Goal: Transaction & Acquisition: Purchase product/service

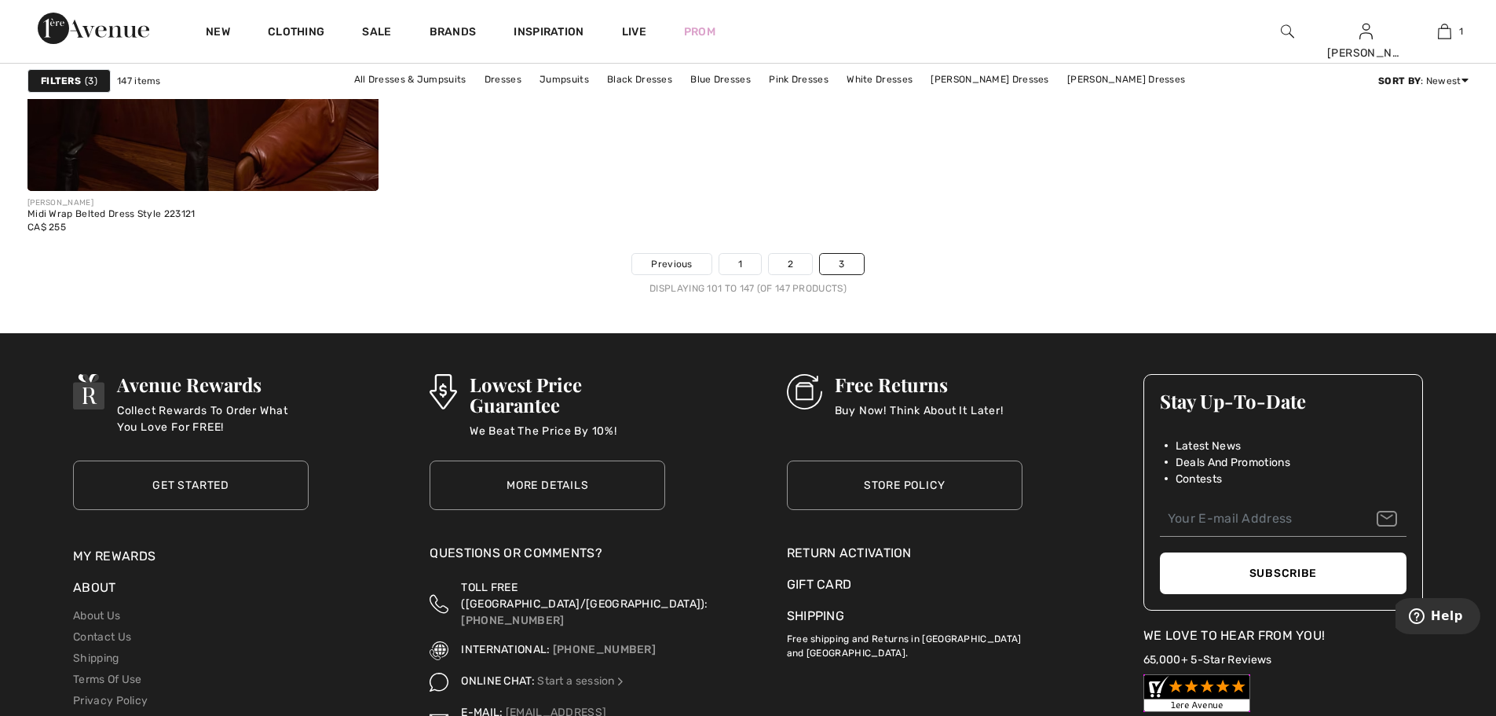
scroll to position [9033, 0]
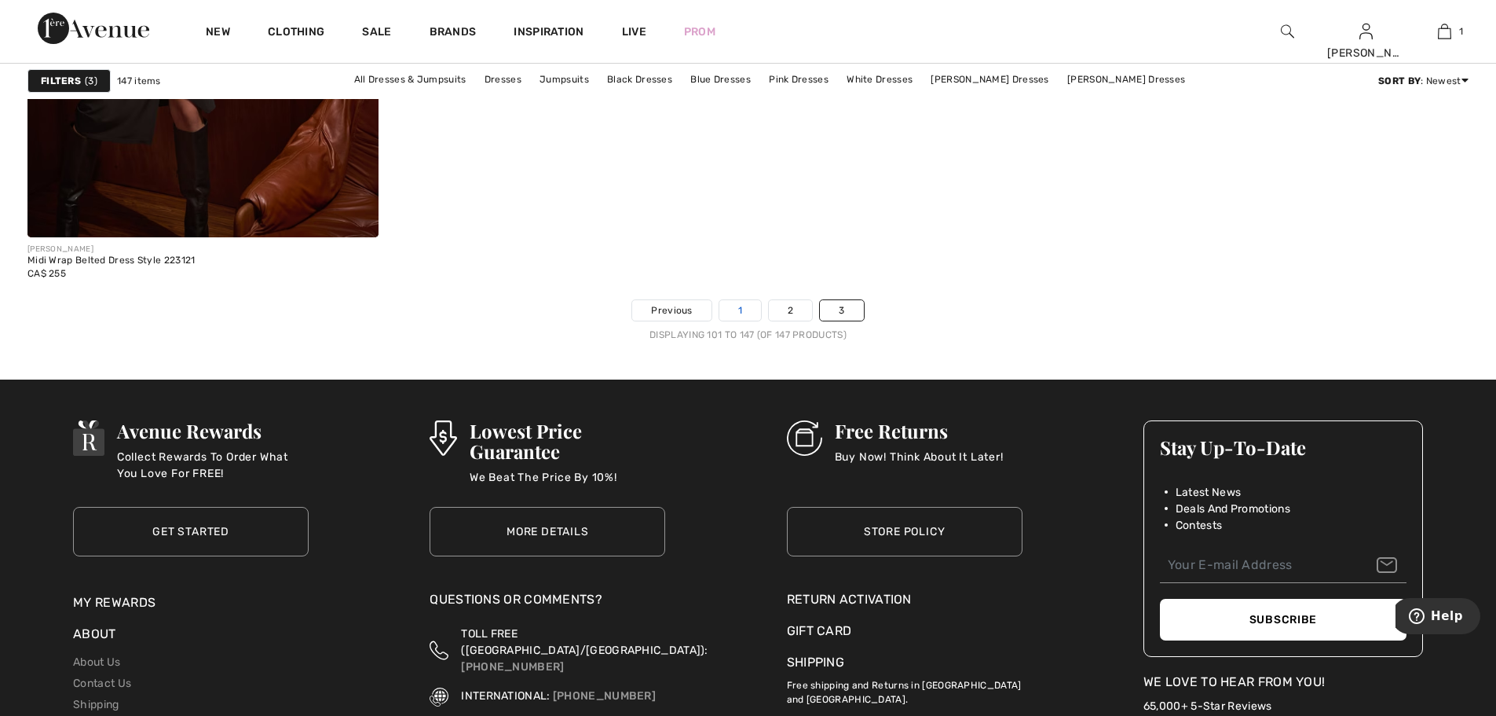
click at [743, 300] on link "1" at bounding box center [741, 310] width 42 height 20
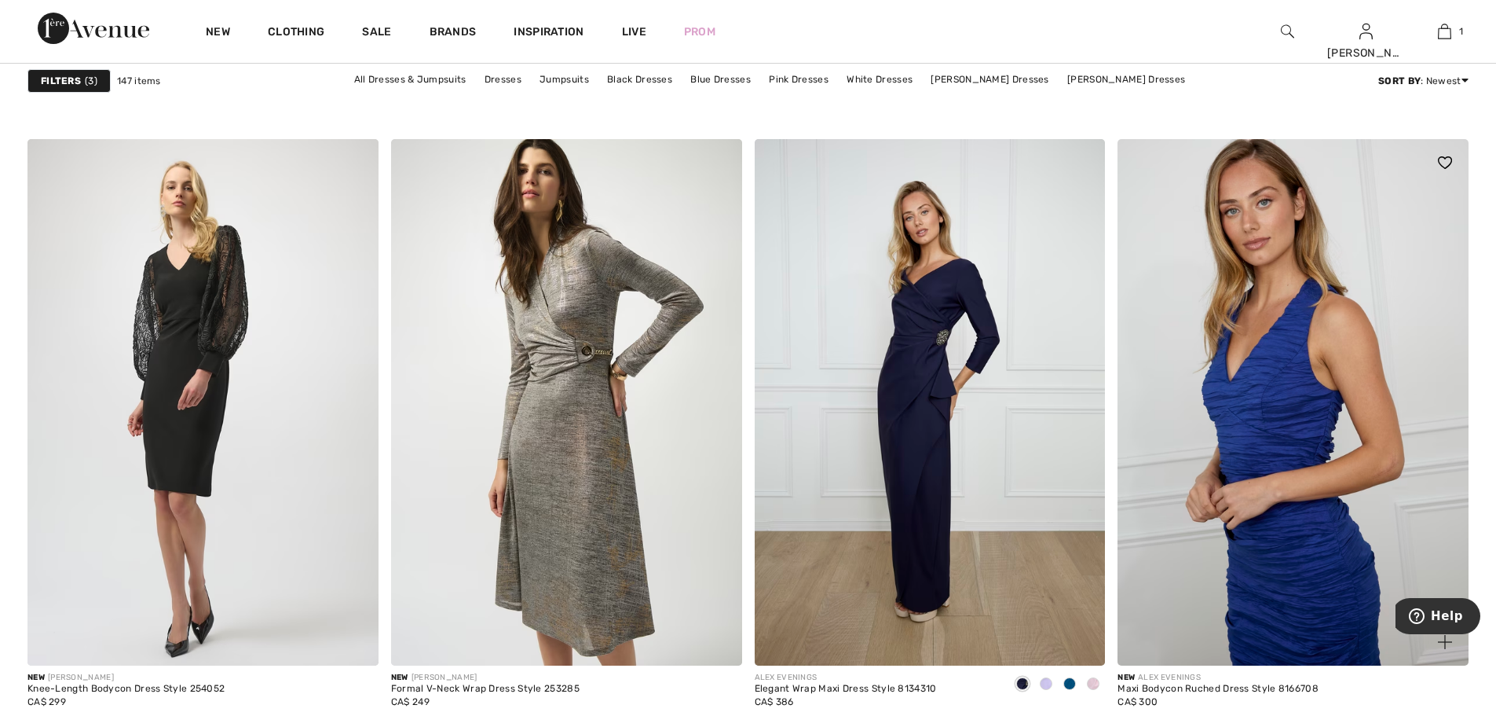
scroll to position [2749, 0]
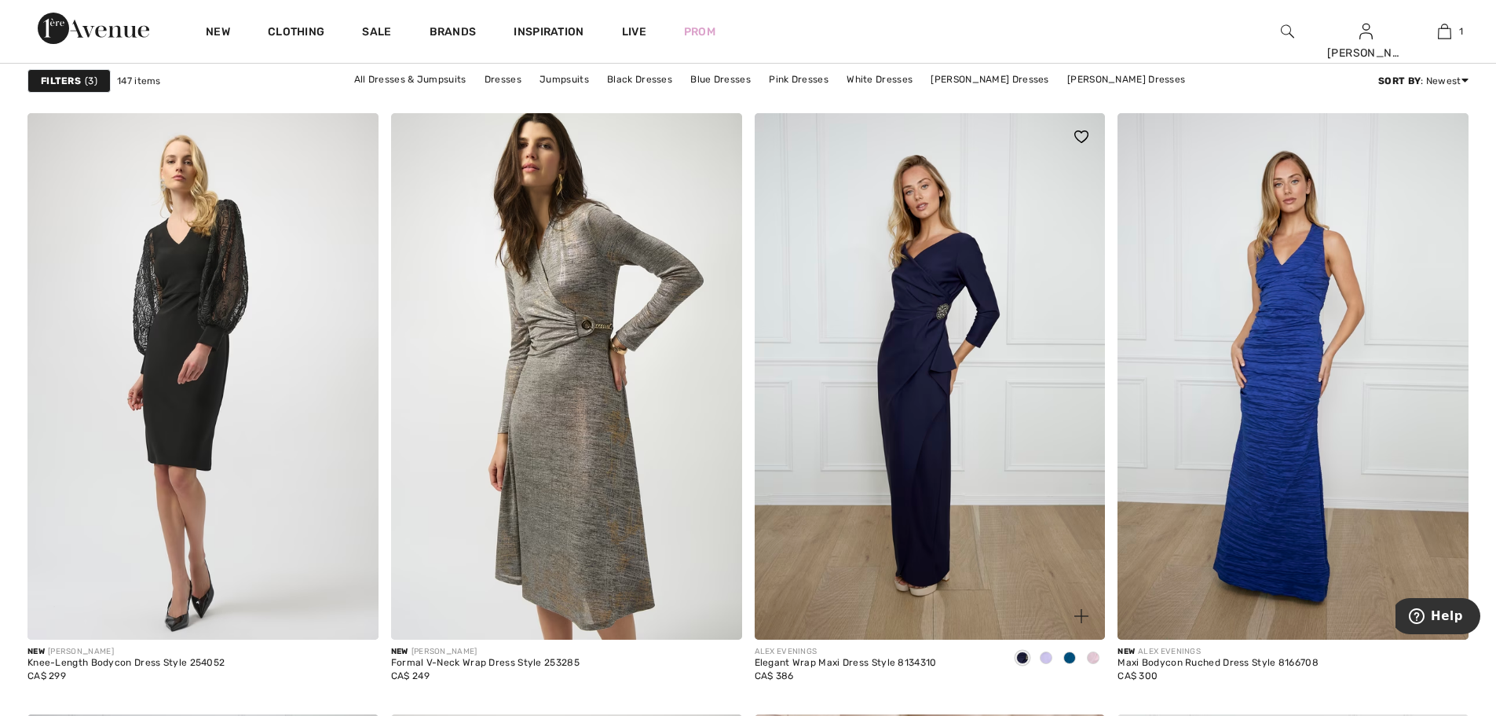
click at [1072, 657] on span at bounding box center [1070, 657] width 13 height 13
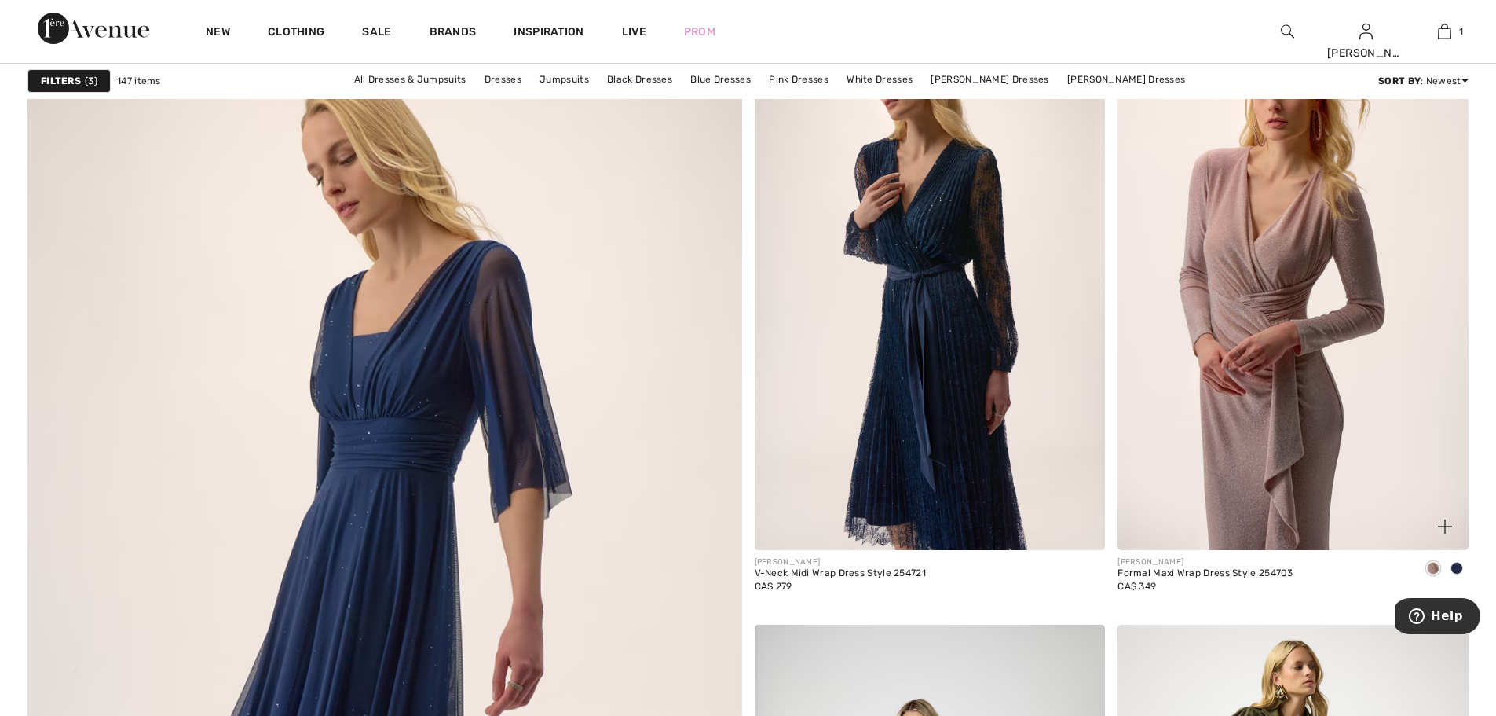
scroll to position [4870, 0]
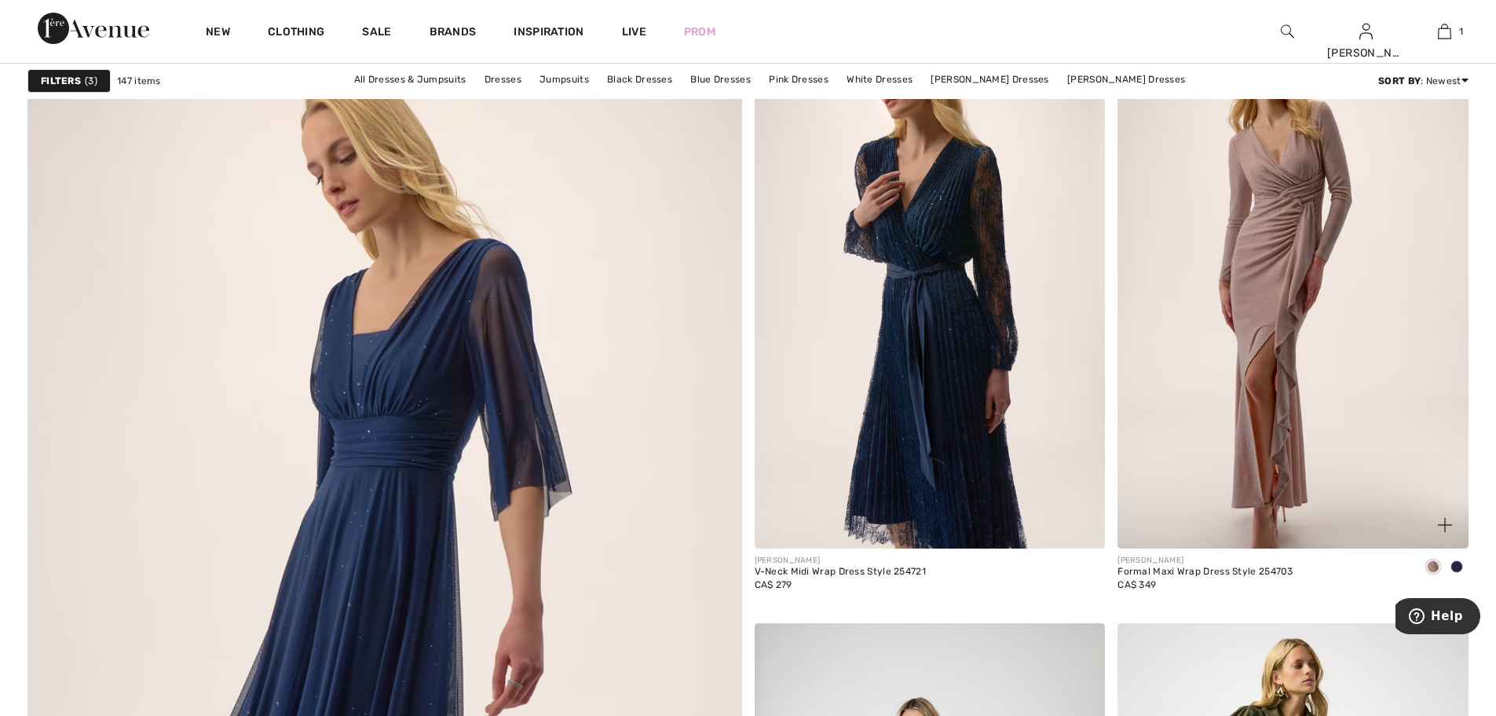
click at [1459, 564] on span at bounding box center [1457, 566] width 13 height 13
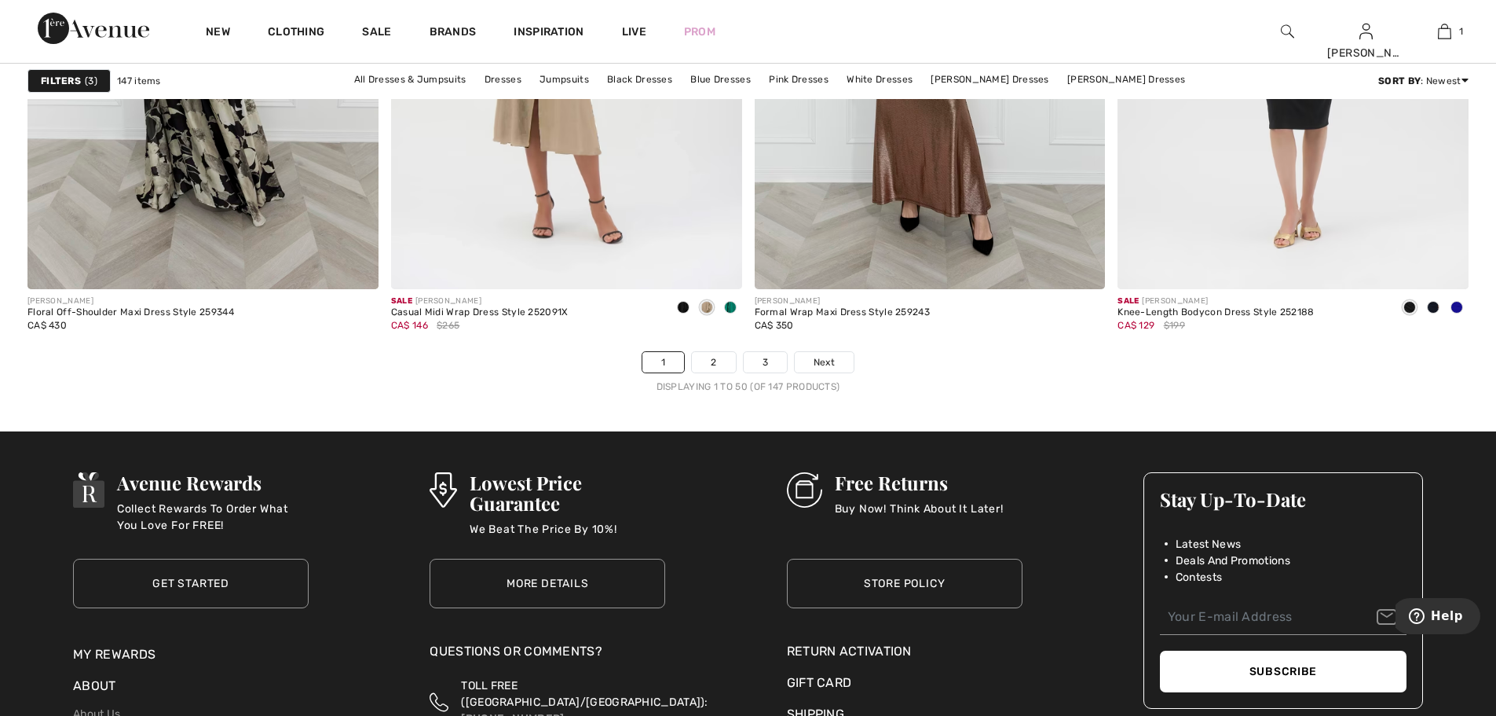
scroll to position [8876, 0]
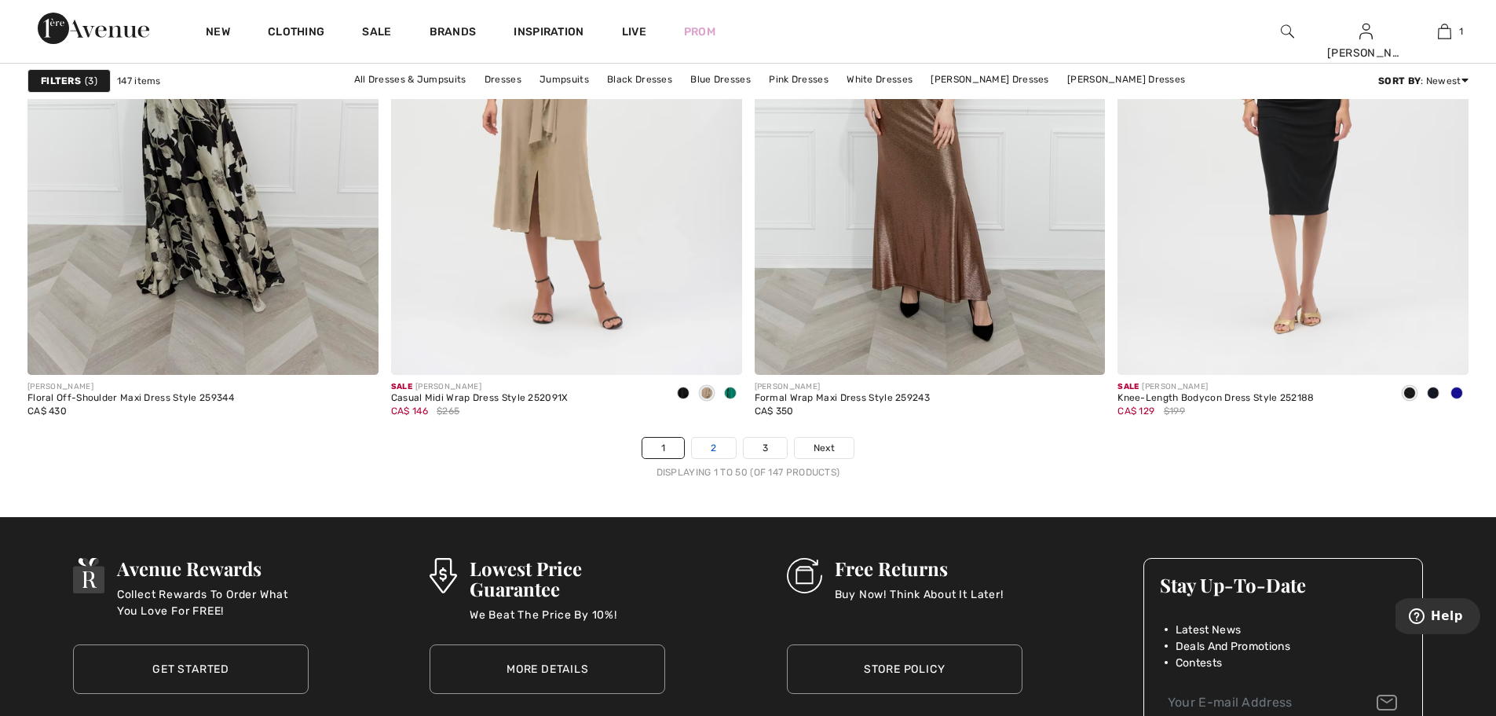
click at [720, 450] on link "2" at bounding box center [713, 448] width 43 height 20
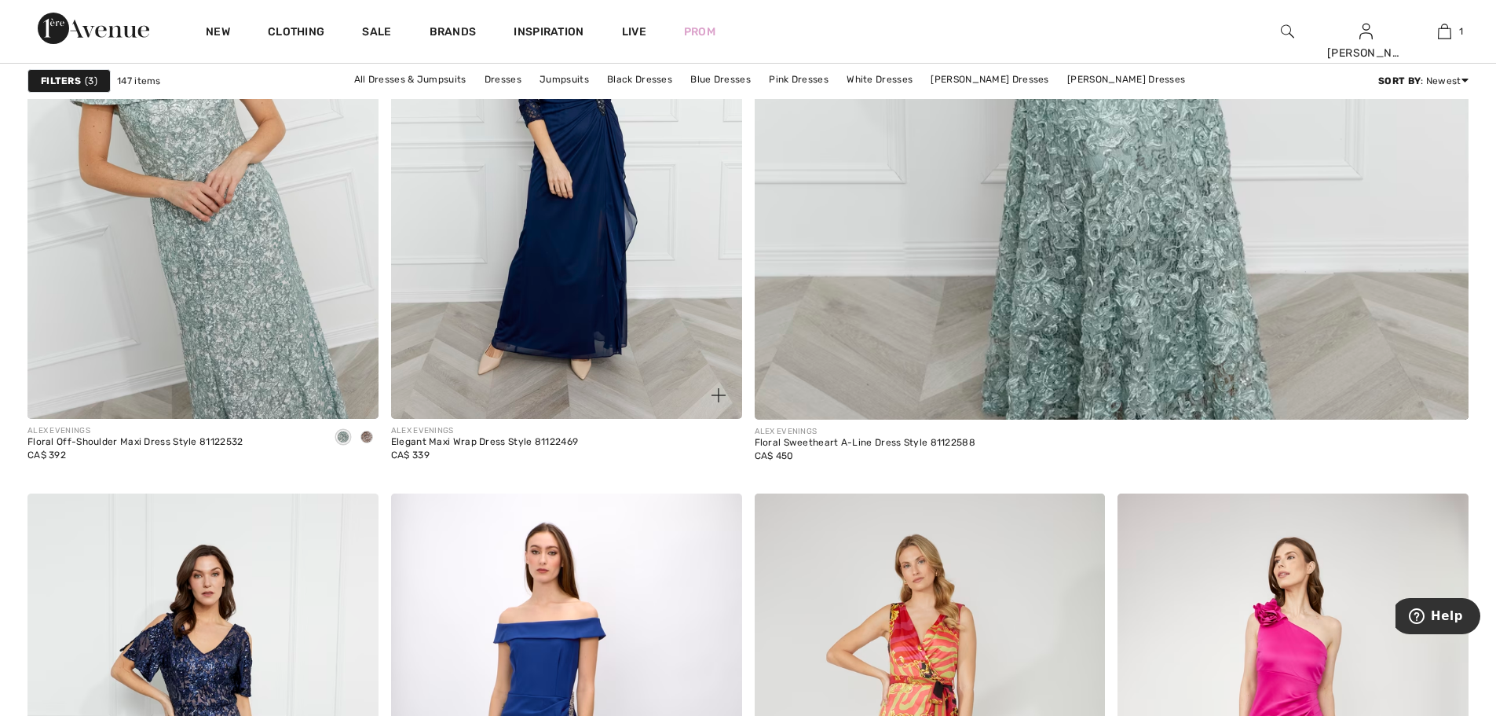
scroll to position [943, 0]
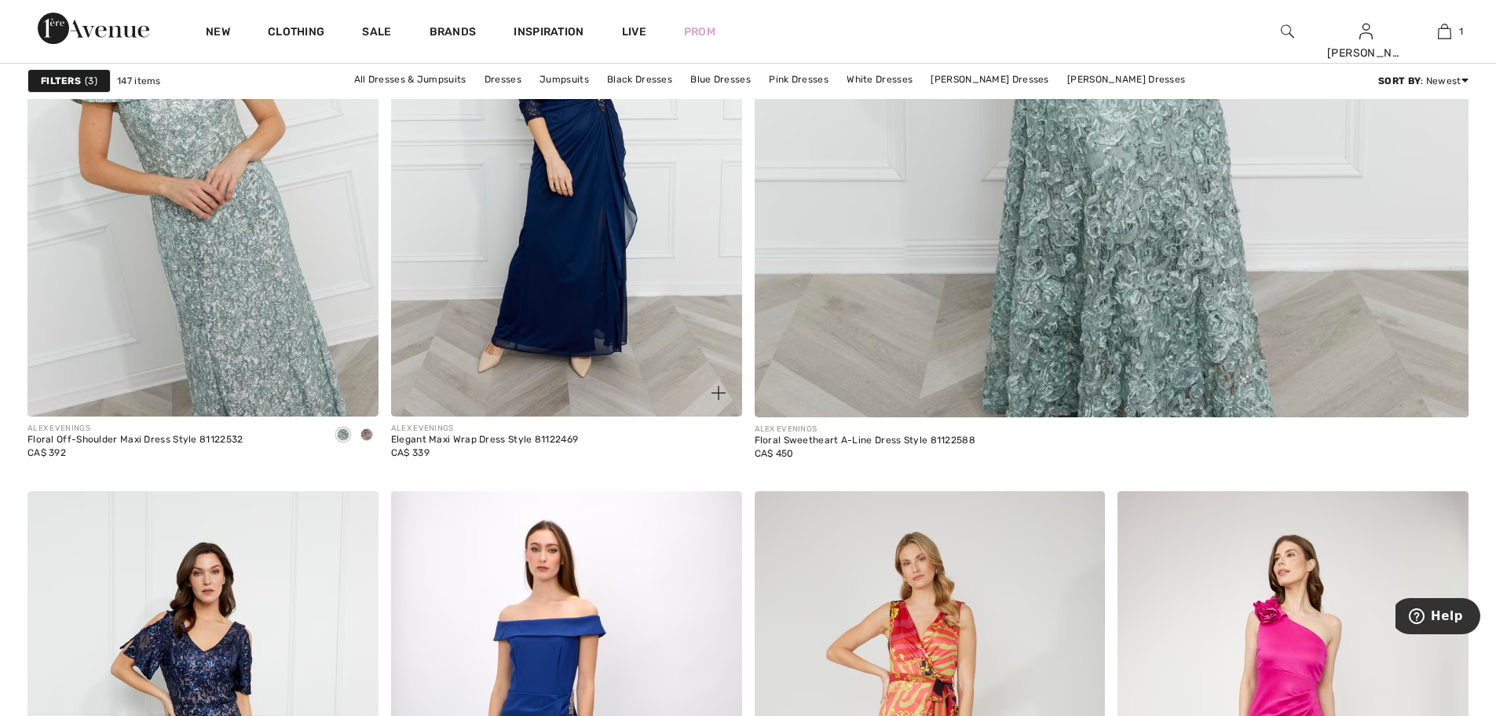
click at [717, 393] on img at bounding box center [719, 393] width 14 height 14
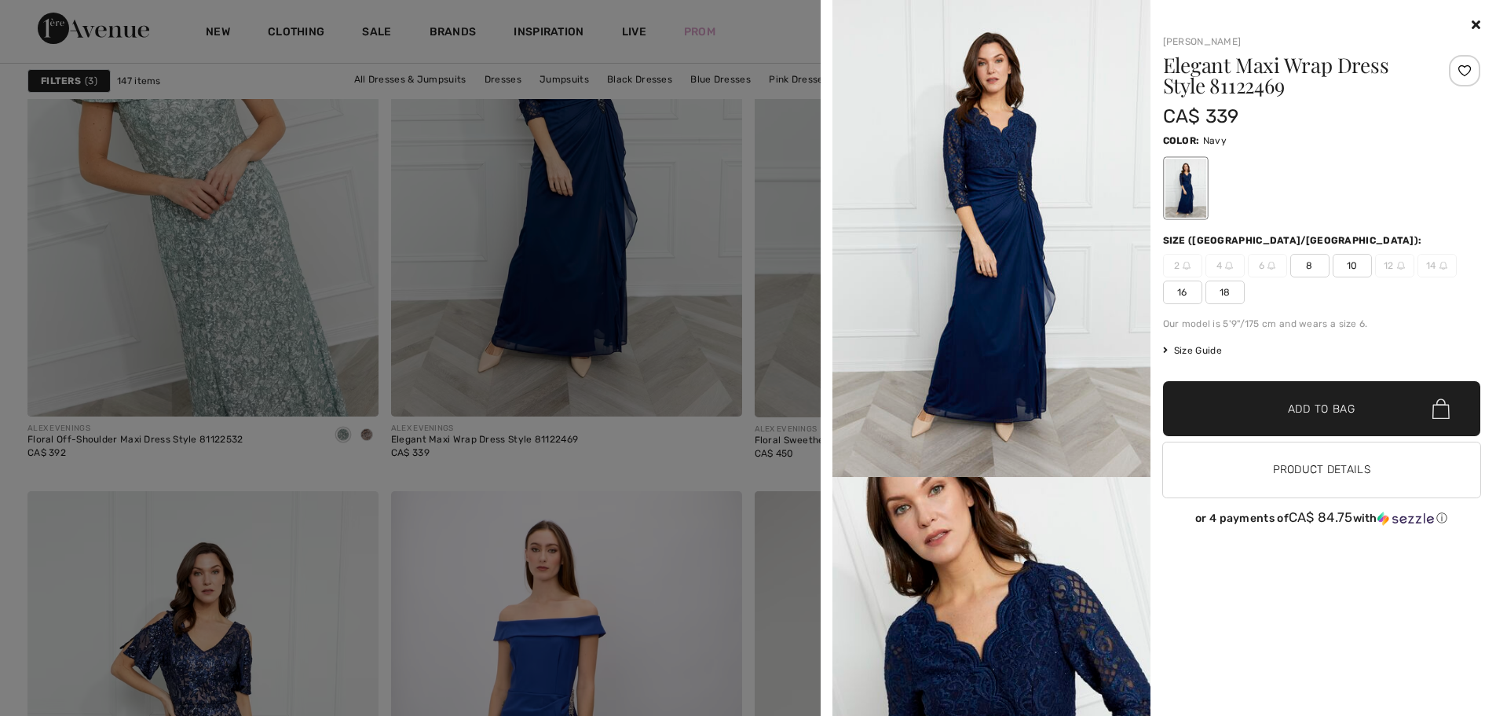
click at [1179, 290] on span "16" at bounding box center [1182, 292] width 39 height 24
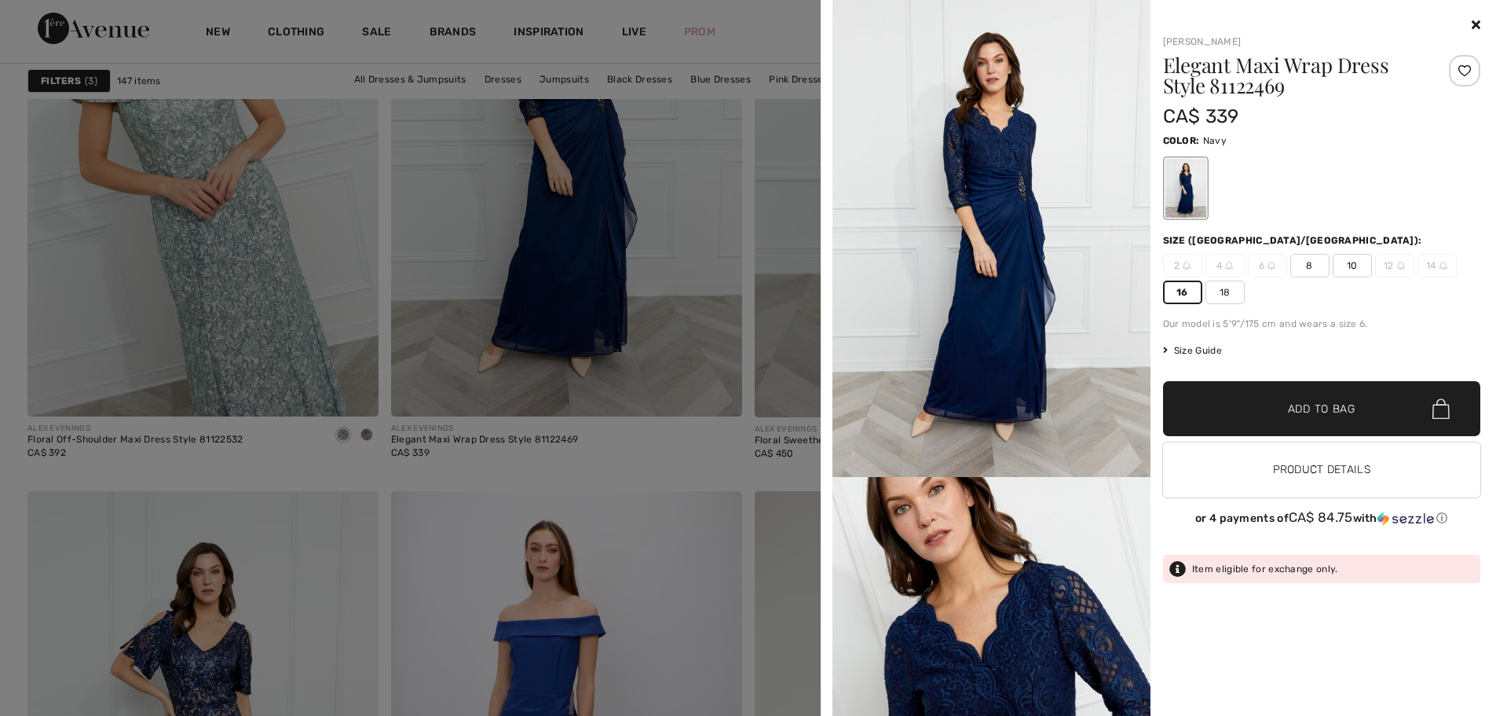
click at [1315, 399] on span "✔ Added to Bag Add to Bag" at bounding box center [1322, 408] width 318 height 55
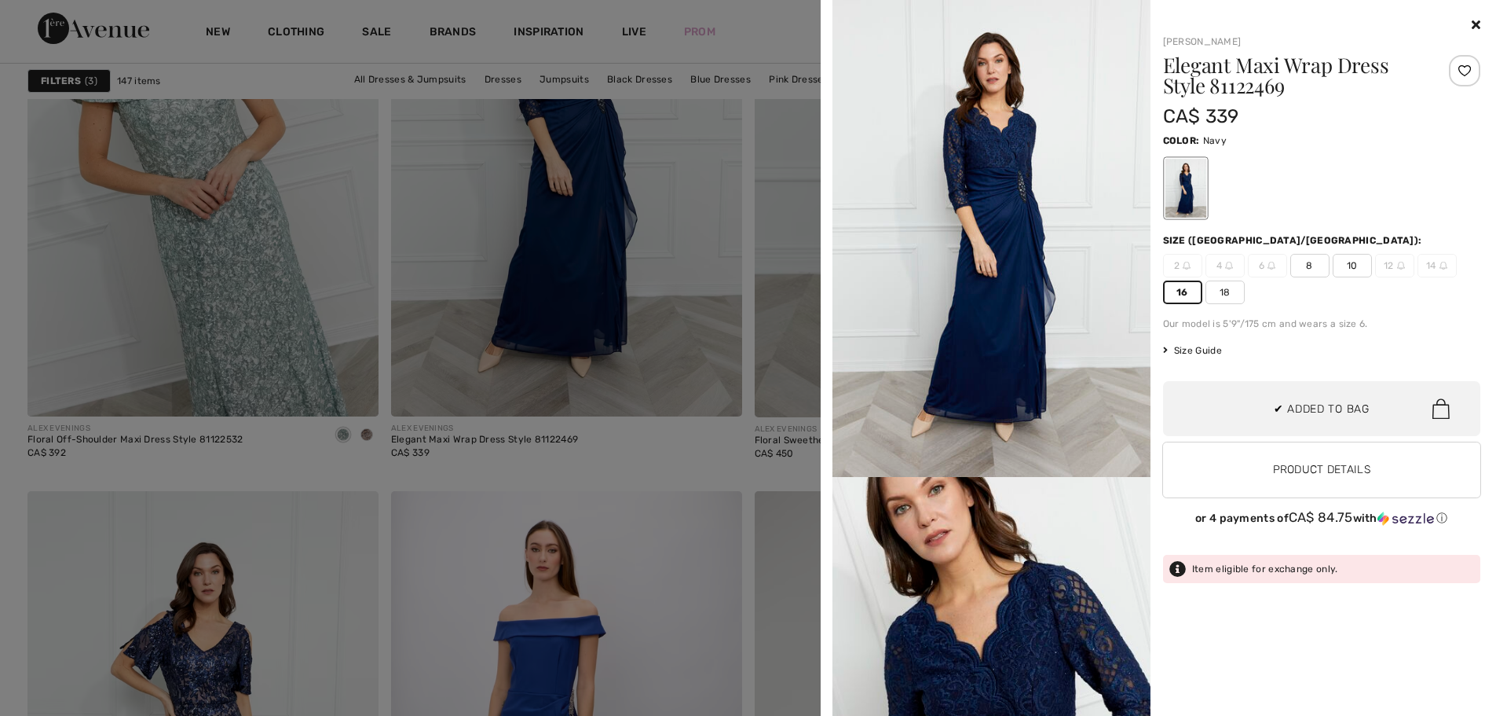
scroll to position [0, 0]
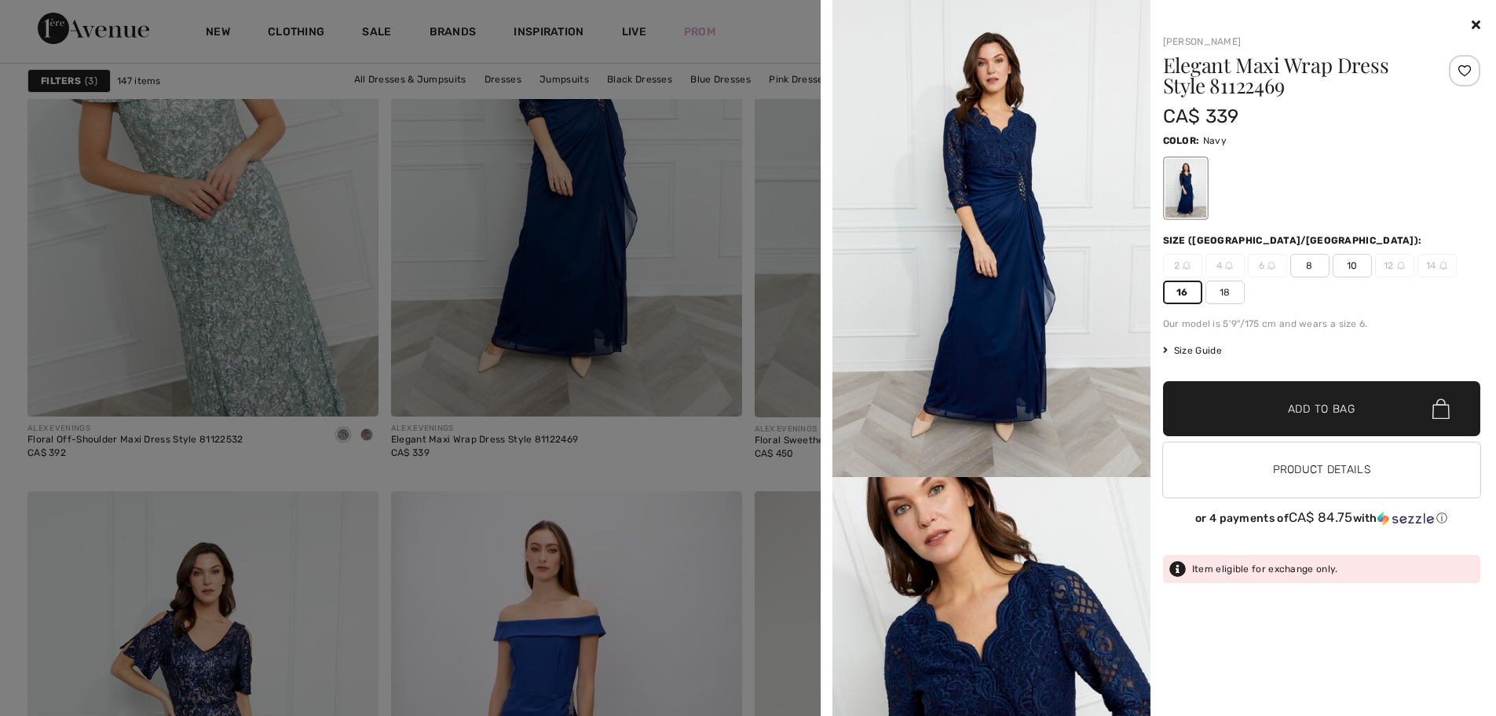
click at [1474, 24] on icon at bounding box center [1476, 24] width 9 height 13
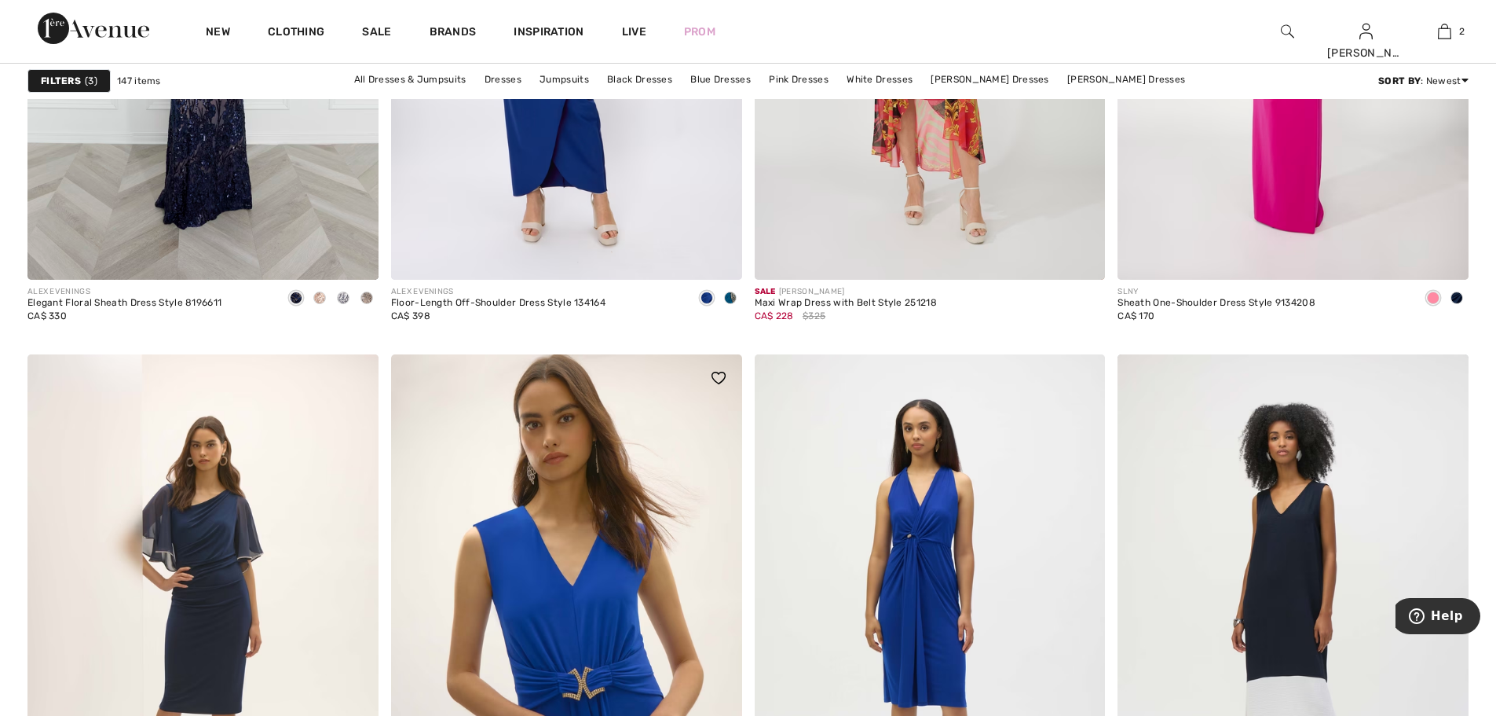
scroll to position [1807, 0]
